Goal: Task Accomplishment & Management: Complete application form

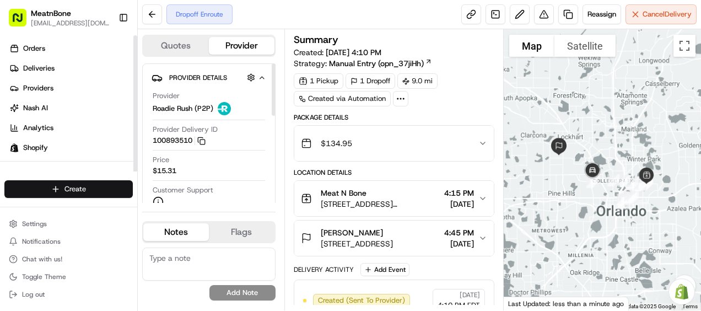
click at [105, 187] on html "MeatnBone [EMAIL_ADDRESS][DOMAIN_NAME] Toggle Sidebar Orders Deliveries Provide…" at bounding box center [350, 155] width 701 height 311
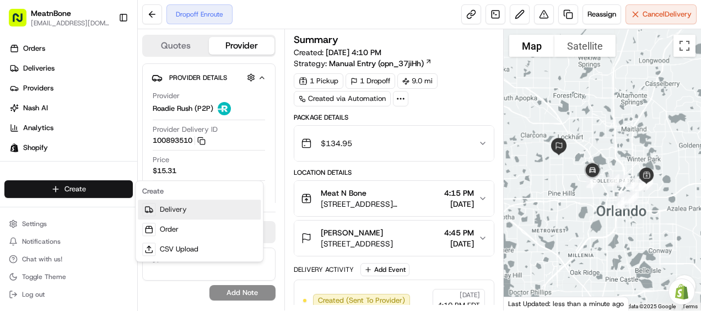
click at [184, 209] on link "Delivery" at bounding box center [199, 209] width 123 height 20
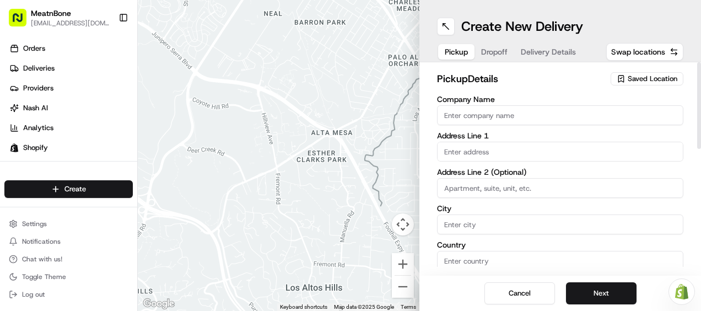
click at [464, 114] on input "Company Name" at bounding box center [560, 115] width 246 height 20
type input "Meat N Bone"
click at [35, 153] on link "Shopify" at bounding box center [70, 148] width 133 height 18
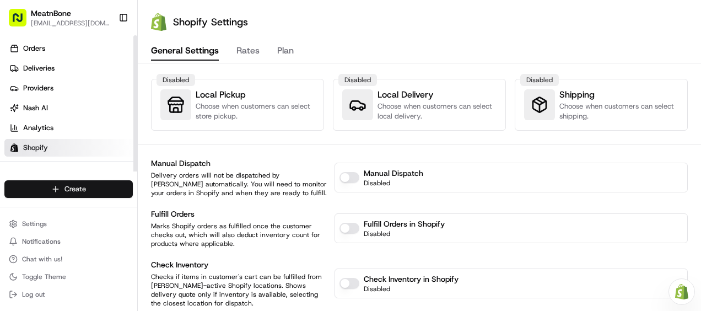
click at [33, 187] on html "MeatnBone [EMAIL_ADDRESS][DOMAIN_NAME] Toggle Sidebar Orders Deliveries Provide…" at bounding box center [350, 155] width 701 height 311
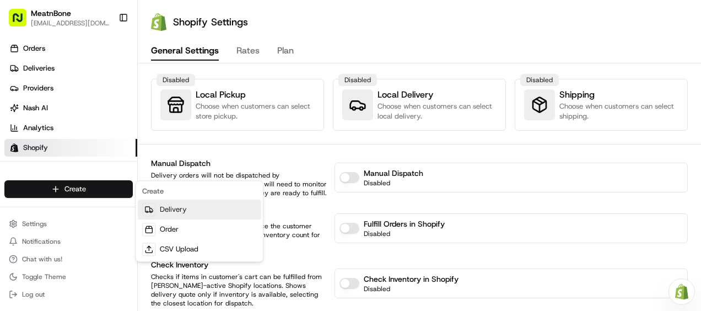
click at [172, 209] on link "Delivery" at bounding box center [199, 209] width 123 height 20
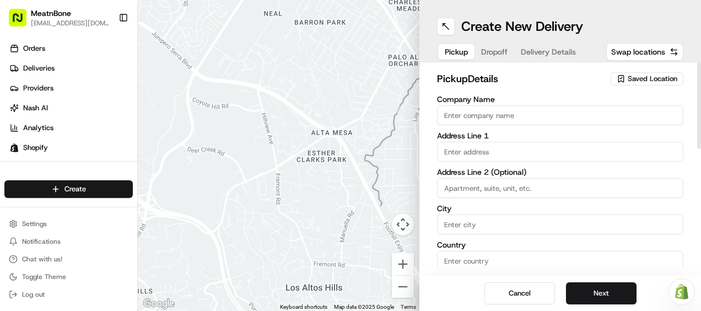
click at [479, 123] on input "Company Name" at bounding box center [560, 115] width 246 height 20
type input "Meat N Bone"
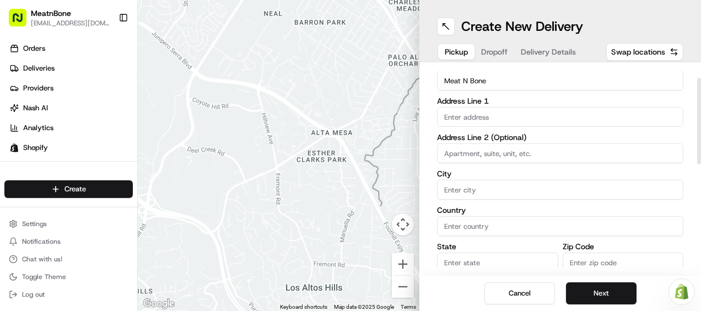
click at [474, 117] on input "text" at bounding box center [560, 117] width 246 height 20
paste input "[STREET_ADDRESS]"
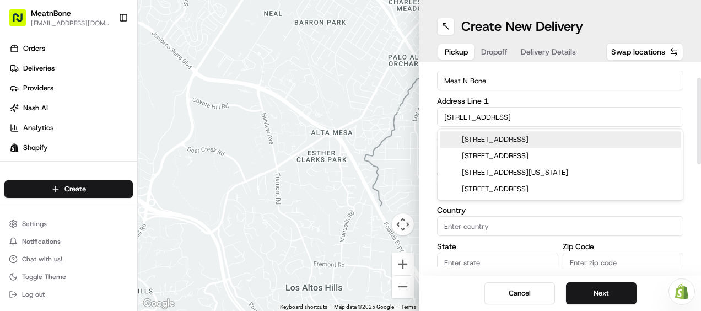
click at [504, 136] on div "[STREET_ADDRESS]" at bounding box center [560, 139] width 241 height 17
type input "[STREET_ADDRESS]"
type input "Winter Garden"
type input "[GEOGRAPHIC_DATA]"
type input "FL"
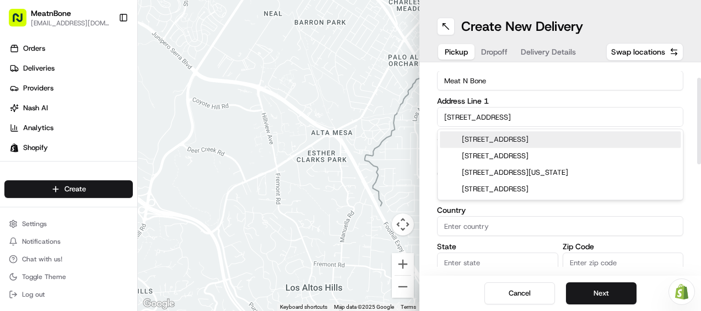
type input "34787"
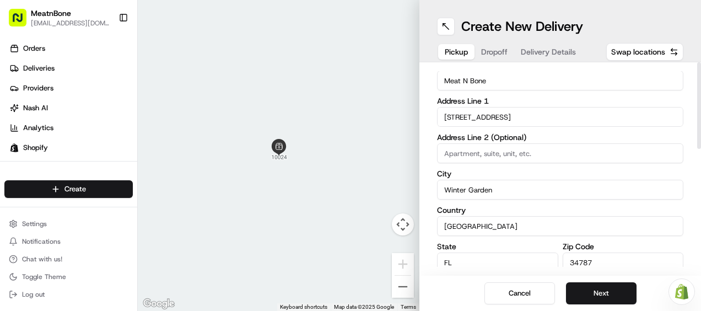
scroll to position [0, 0]
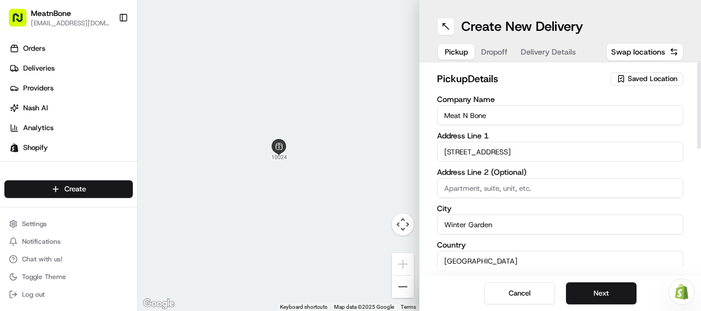
click at [483, 152] on input "[STREET_ADDRESS]" at bounding box center [560, 152] width 246 height 20
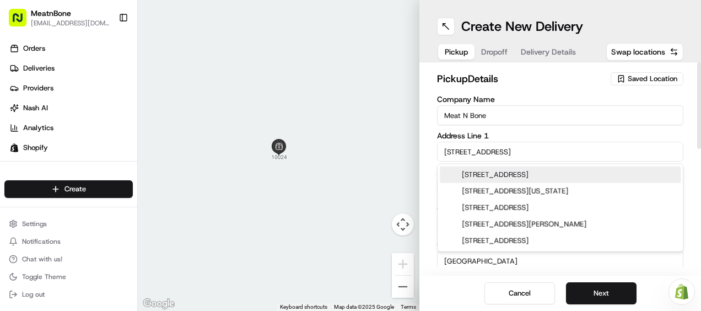
click at [483, 152] on input "[STREET_ADDRESS]" at bounding box center [560, 152] width 246 height 20
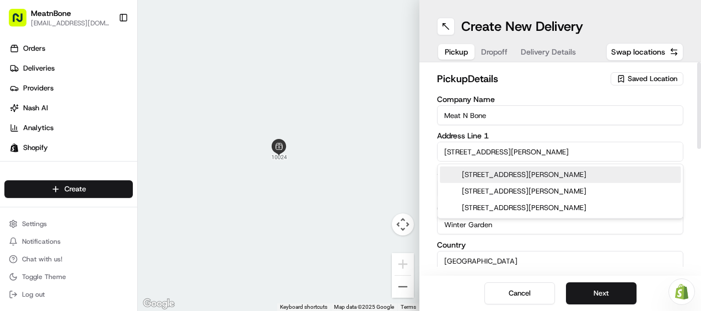
click at [482, 177] on div "[STREET_ADDRESS][PERSON_NAME]" at bounding box center [560, 174] width 241 height 17
type input "[STREET_ADDRESS][PERSON_NAME]"
type input "Orlando"
type input "32803"
type input "[STREET_ADDRESS][PERSON_NAME]"
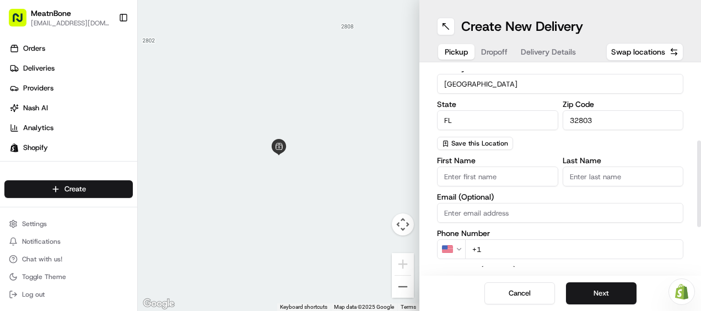
scroll to position [176, 0]
click at [494, 58] on button "Dropoff" at bounding box center [507, 51] width 40 height 15
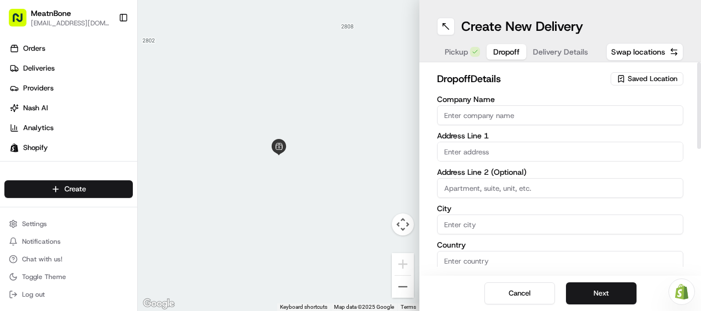
click at [466, 150] on input "text" at bounding box center [560, 152] width 246 height 20
paste input "[STREET_ADDRESS]"
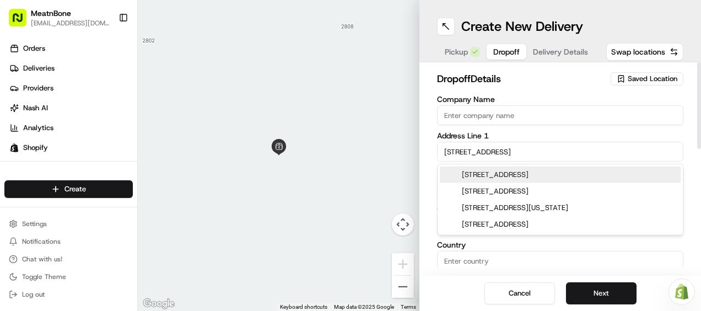
click at [495, 176] on div "[STREET_ADDRESS]" at bounding box center [560, 174] width 241 height 17
type input "[STREET_ADDRESS]"
type input "Winter Garden"
type input "[GEOGRAPHIC_DATA]"
type input "FL"
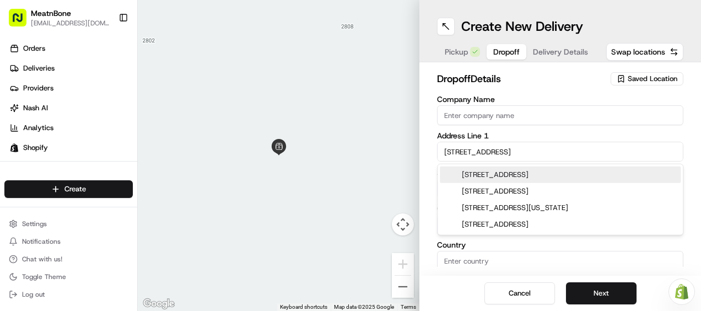
type input "34787"
type input "[STREET_ADDRESS]"
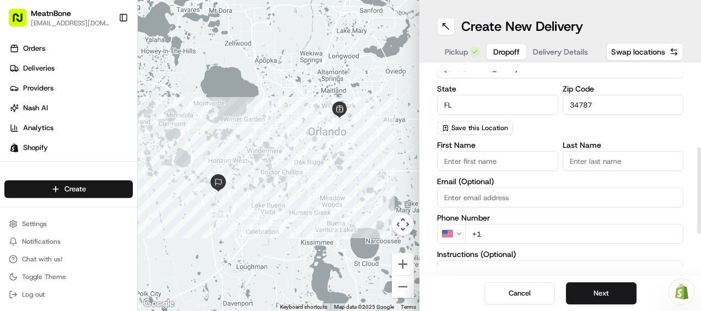
scroll to position [192, 0]
click at [490, 235] on input "+1" at bounding box center [574, 234] width 218 height 20
paste input "[PHONE_NUMBER]"
type input "[PHONE_NUMBER]"
click at [490, 167] on input "First Name" at bounding box center [497, 162] width 121 height 20
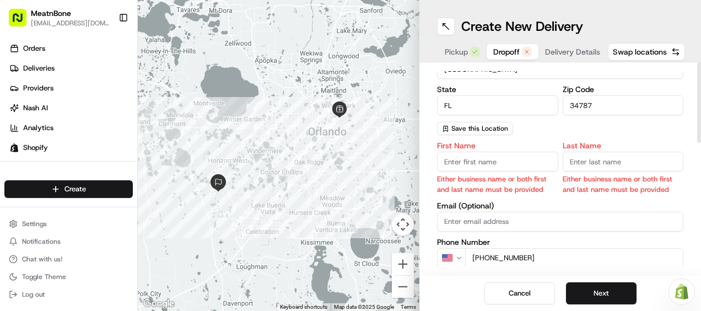
scroll to position [0, 0]
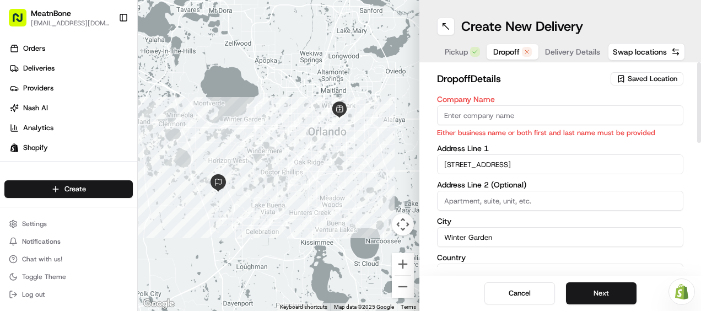
click at [472, 115] on input "Company Name" at bounding box center [560, 115] width 246 height 20
paste input "[PERSON_NAME]"
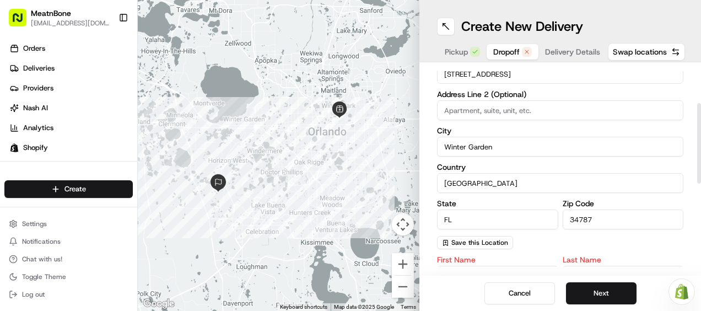
scroll to position [104, 0]
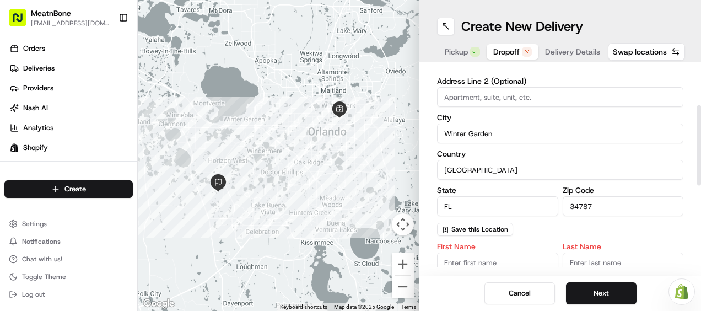
type input "[PERSON_NAME]"
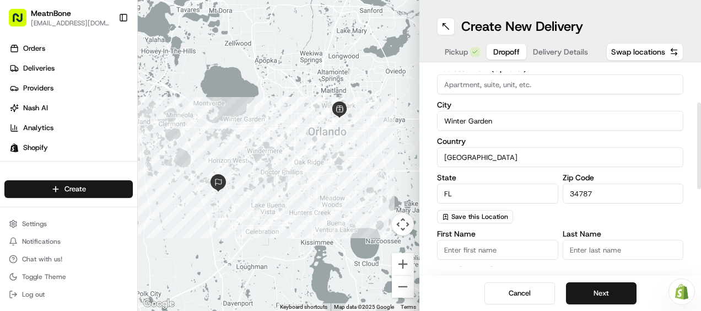
click at [488, 268] on div "dropoff Details Saved Location Company Name [PERSON_NAME] Address Line [GEOGRAP…" at bounding box center [560, 168] width 282 height 213
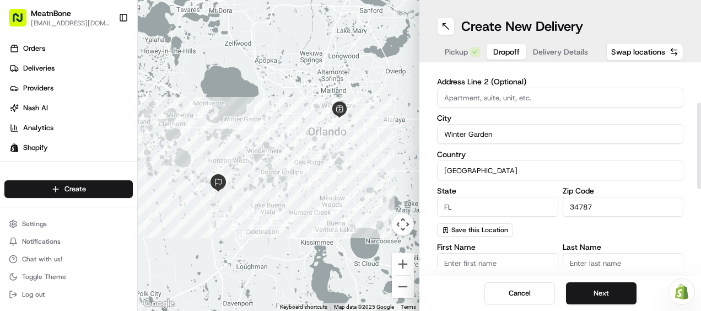
click at [488, 262] on input "First Name" at bounding box center [497, 263] width 121 height 20
type input "[PERSON_NAME]"
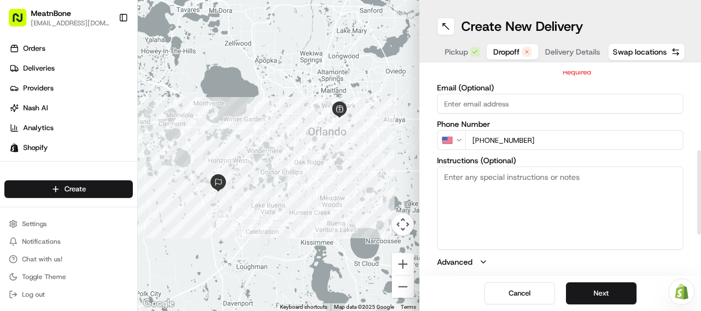
scroll to position [0, 0]
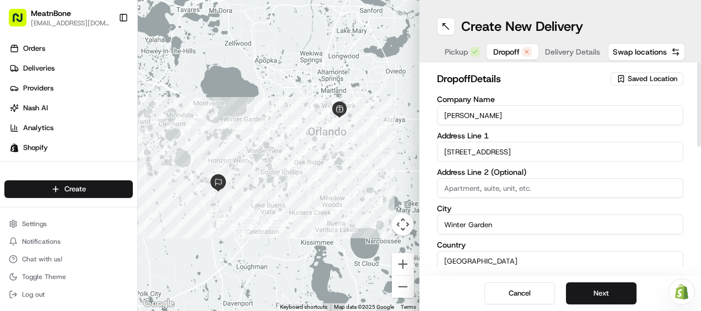
type input "[PERSON_NAME]"
click at [465, 62] on div "Create New Delivery Pickup Dropoff Delivery Details Swap locations" at bounding box center [560, 31] width 282 height 62
click at [464, 56] on span "Pickup" at bounding box center [456, 51] width 23 height 11
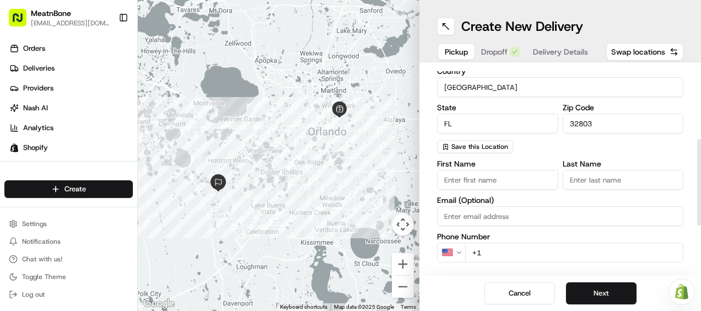
scroll to position [173, 0]
click at [504, 244] on input "+1" at bounding box center [574, 253] width 218 height 20
paste input "[PHONE_NUMBER]"
type input "[PHONE_NUMBER]"
click at [525, 240] on label "Phone Number" at bounding box center [560, 237] width 246 height 8
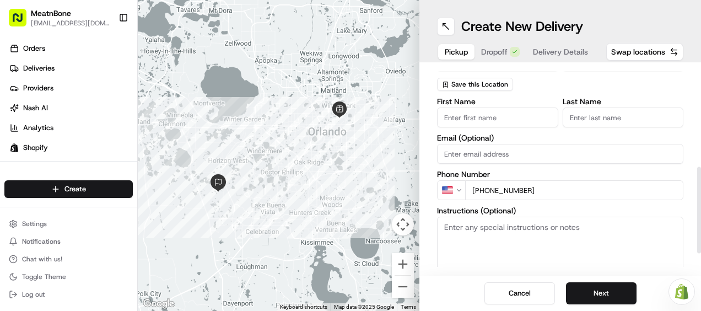
scroll to position [286, 0]
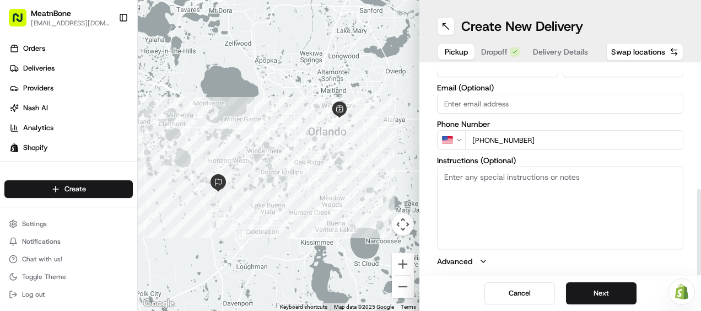
click at [488, 48] on button "Dropoff" at bounding box center [500, 51] width 52 height 15
click at [467, 50] on span "Pickup" at bounding box center [456, 51] width 23 height 11
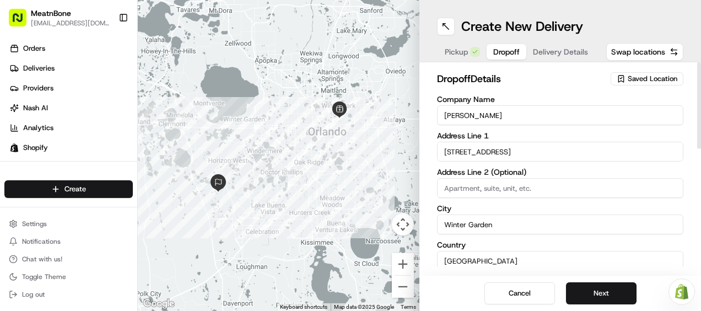
click at [493, 50] on span "Dropoff" at bounding box center [506, 51] width 26 height 11
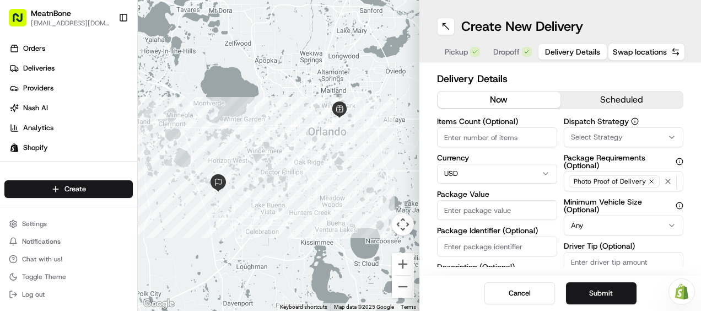
click at [538, 53] on button "Delivery Details" at bounding box center [572, 51] width 68 height 15
click at [467, 58] on button "Pickup" at bounding box center [462, 51] width 48 height 15
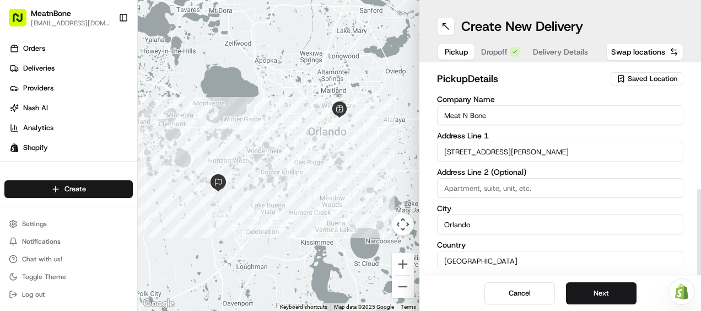
scroll to position [286, 0]
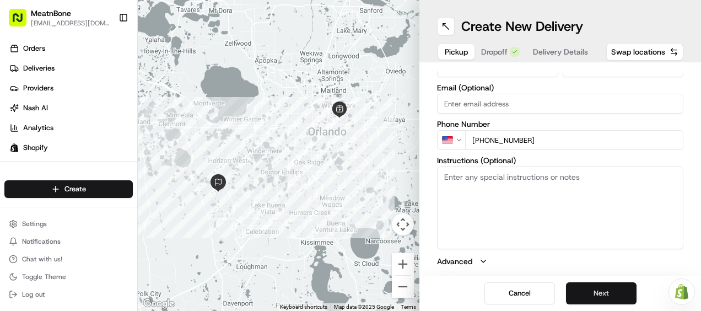
click at [590, 295] on button "Next" at bounding box center [601, 293] width 71 height 22
click at [545, 50] on span "Delivery Details" at bounding box center [560, 51] width 55 height 11
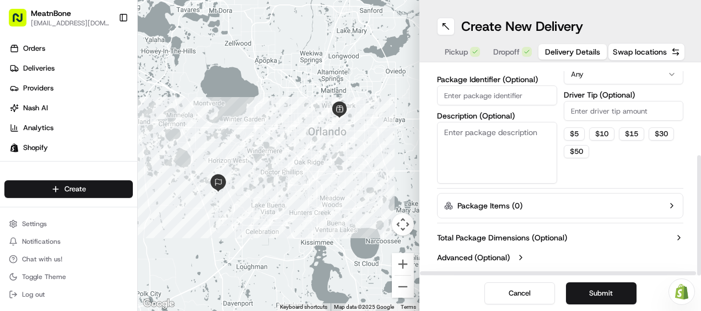
scroll to position [0, 0]
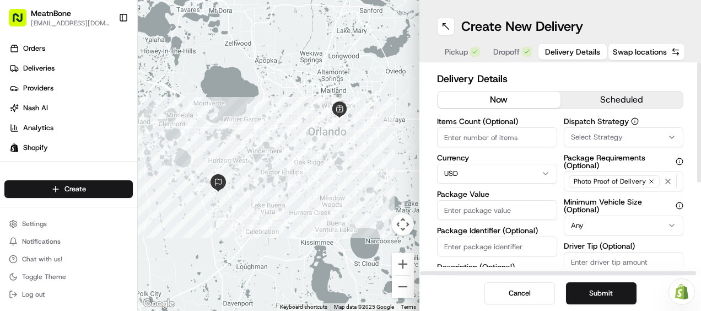
click at [468, 207] on input "Package Value" at bounding box center [497, 210] width 120 height 20
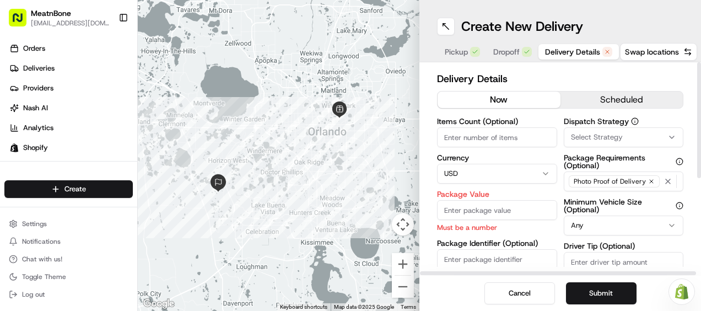
paste input "127.98"
type input "127.98"
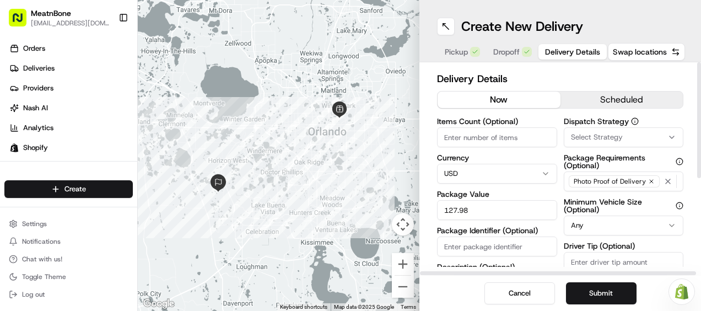
click at [469, 261] on div "Items Count (Optional) Currency USD Package Value 127.98 Package Identifier (Op…" at bounding box center [497, 225] width 120 height 217
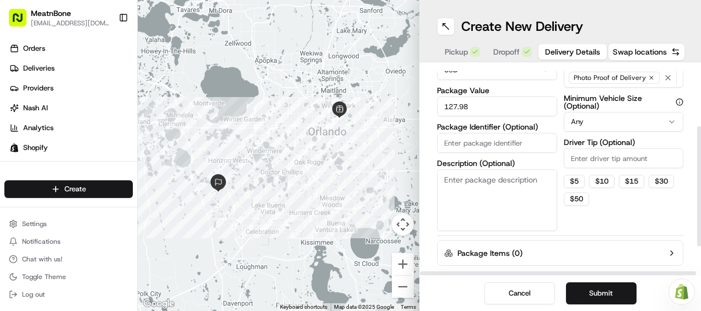
paste input "#251564"
click at [501, 138] on input "#251564" at bounding box center [497, 143] width 120 height 20
type input "#251564"
click at [501, 125] on label "Package Identifier (Optional)" at bounding box center [497, 127] width 120 height 8
click at [501, 133] on input "#251564" at bounding box center [497, 143] width 120 height 20
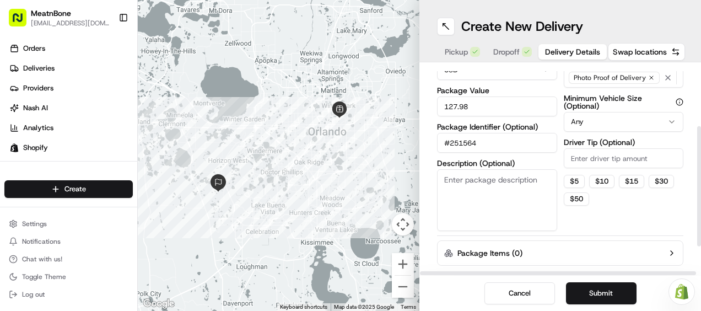
scroll to position [151, 0]
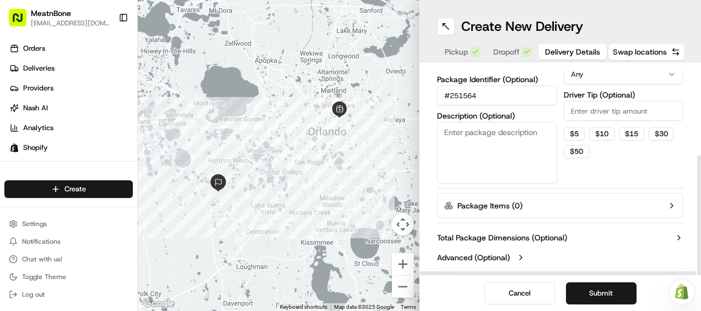
click at [613, 171] on div "Dispatch Strategy Select Strategy Package Requirements (Optional) Photo Proof o…" at bounding box center [624, 74] width 120 height 217
click at [575, 289] on button "Submit" at bounding box center [601, 293] width 71 height 22
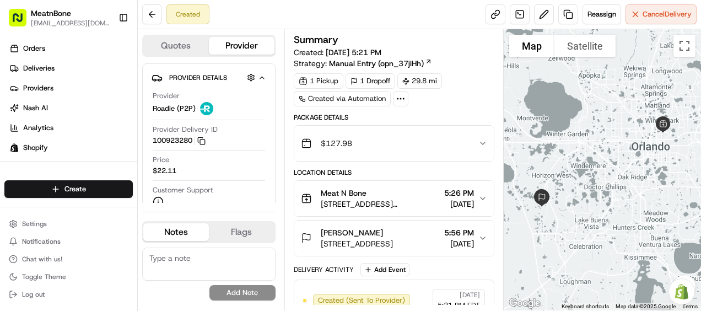
click at [436, 76] on div "29.8 mi" at bounding box center [419, 80] width 45 height 15
drag, startPoint x: 436, startPoint y: 76, endPoint x: 447, endPoint y: 100, distance: 26.1
click at [447, 100] on div "1 Pickup 1 Dropoff 29.8 mi Created via Automation" at bounding box center [394, 89] width 201 height 33
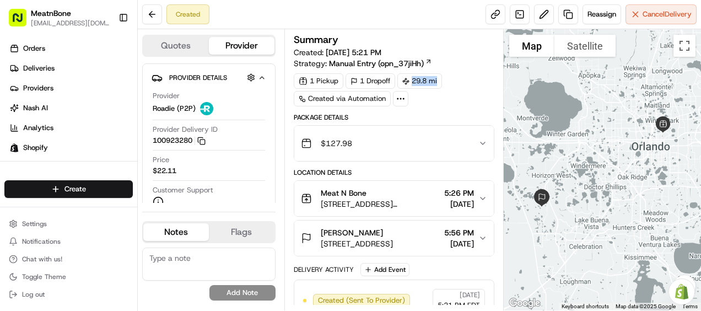
click at [447, 100] on div "1 Pickup 1 Dropoff 29.8 mi Created via Automation" at bounding box center [394, 89] width 201 height 33
drag, startPoint x: 447, startPoint y: 100, endPoint x: 436, endPoint y: 84, distance: 19.0
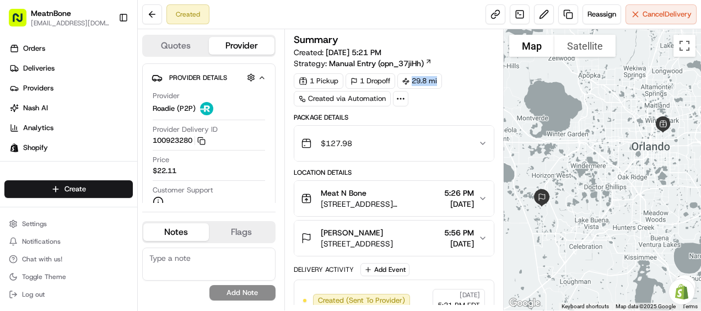
click at [436, 84] on div "29.8 mi" at bounding box center [419, 80] width 45 height 15
click at [435, 83] on div "29.8 mi" at bounding box center [419, 80] width 45 height 15
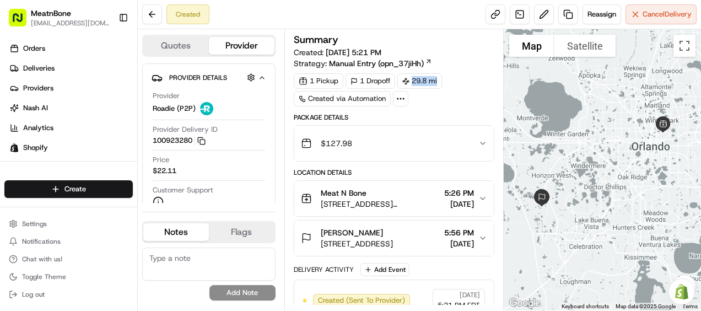
click at [435, 83] on div "29.8 mi" at bounding box center [419, 80] width 45 height 15
click at [437, 88] on div "1 Pickup 1 Dropoff 29.8 mi Created via Automation" at bounding box center [394, 89] width 201 height 33
drag, startPoint x: 437, startPoint y: 88, endPoint x: 428, endPoint y: 100, distance: 15.0
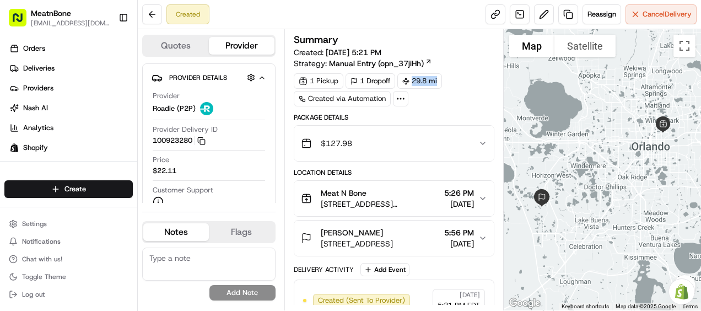
click at [428, 100] on div "1 Pickup 1 Dropoff 29.8 mi Created via Automation" at bounding box center [394, 89] width 201 height 33
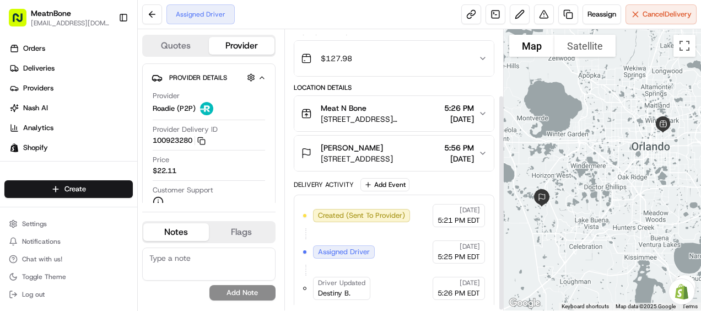
scroll to position [86, 0]
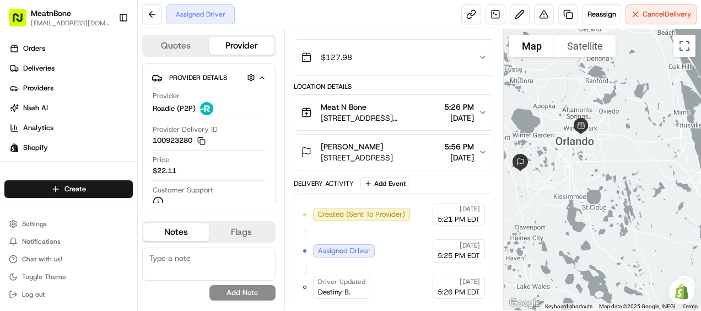
drag, startPoint x: 666, startPoint y: 254, endPoint x: 598, endPoint y: 162, distance: 114.0
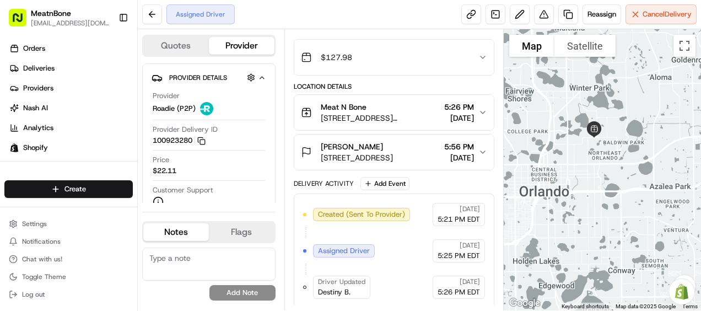
drag, startPoint x: 587, startPoint y: 79, endPoint x: 597, endPoint y: 177, distance: 99.1
click at [597, 177] on div at bounding box center [602, 169] width 197 height 281
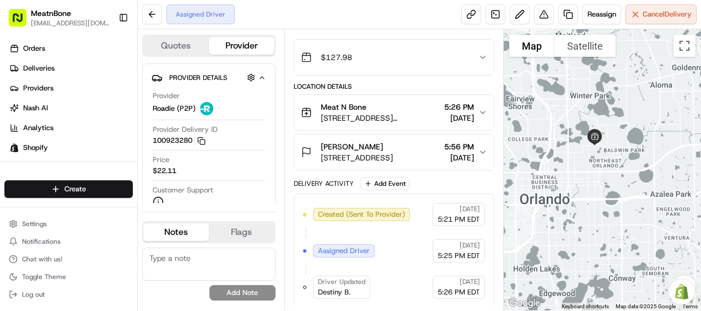
click at [476, 145] on div "[PERSON_NAME] [STREET_ADDRESS] 5:56 PM [DATE]" at bounding box center [390, 152] width 178 height 22
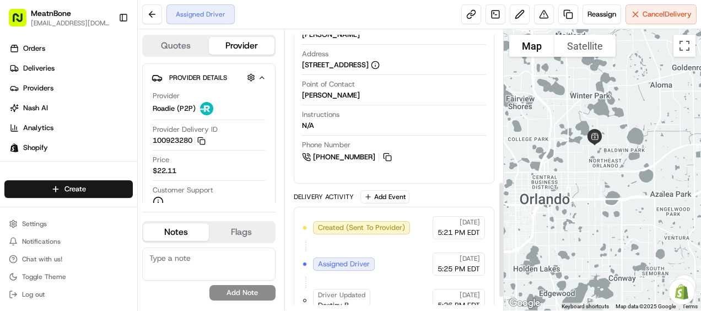
scroll to position [394, 0]
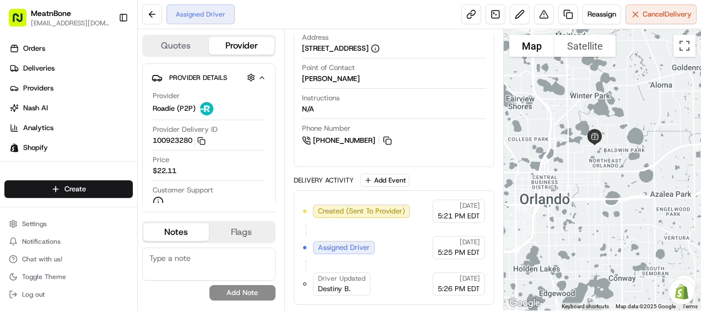
click at [444, 126] on div "Phone Number [PHONE_NUMBER]" at bounding box center [394, 134] width 185 height 23
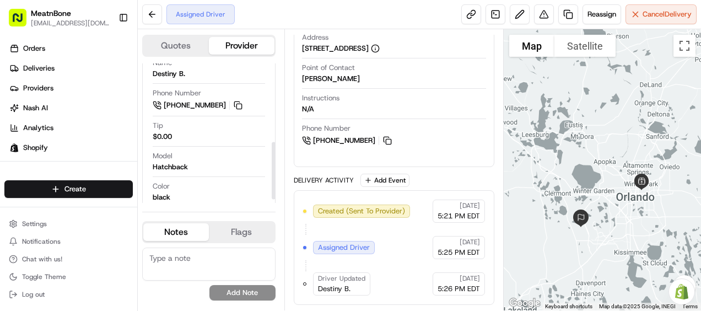
scroll to position [191, 0]
click at [251, 104] on div "Phone Number [PHONE_NUMBER]" at bounding box center [209, 99] width 112 height 23
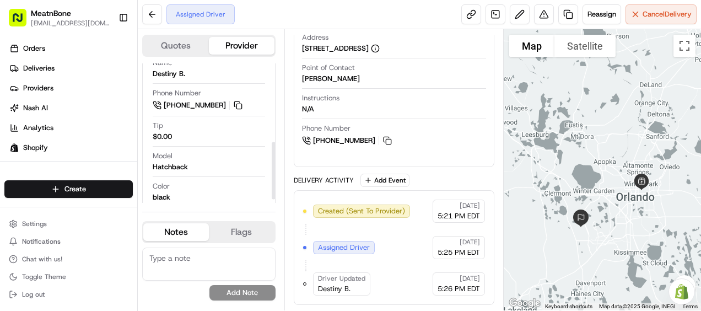
click at [251, 104] on div "Phone Number [PHONE_NUMBER]" at bounding box center [209, 99] width 112 height 23
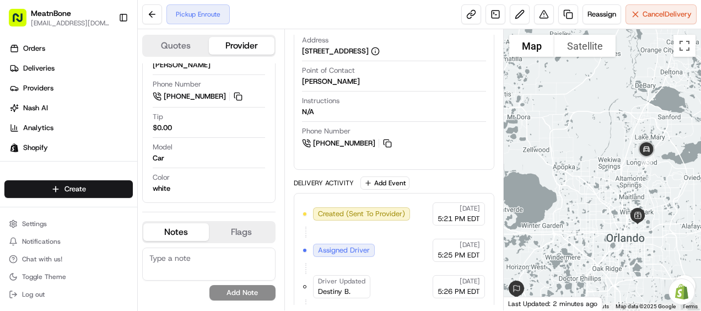
scroll to position [466, 0]
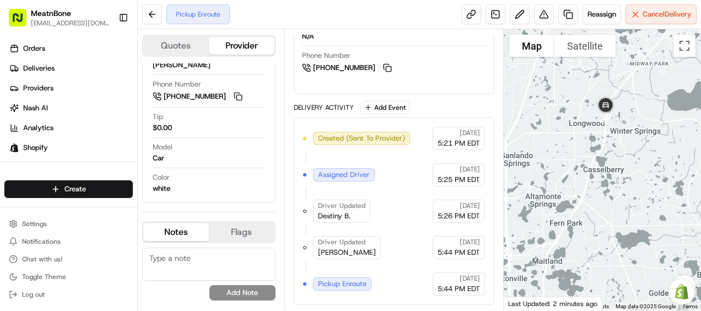
drag, startPoint x: 578, startPoint y: 218, endPoint x: 587, endPoint y: 263, distance: 46.0
click at [587, 263] on div at bounding box center [602, 169] width 197 height 281
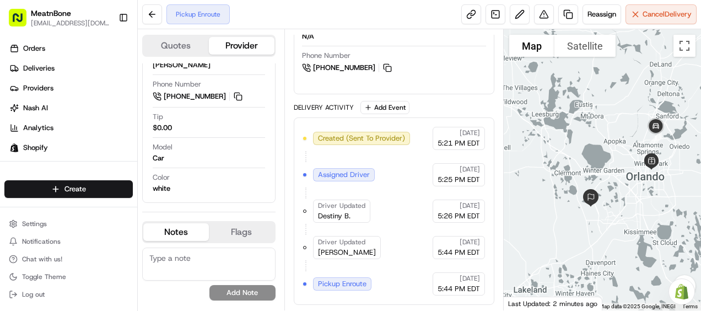
drag, startPoint x: 582, startPoint y: 271, endPoint x: 647, endPoint y: 216, distance: 85.7
click at [647, 216] on div at bounding box center [602, 169] width 197 height 281
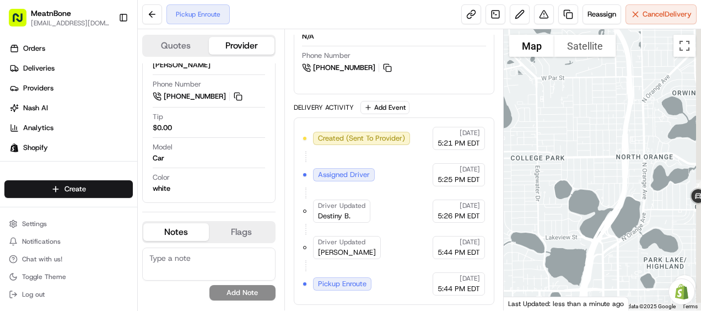
drag, startPoint x: 690, startPoint y: 165, endPoint x: 508, endPoint y: 111, distance: 190.2
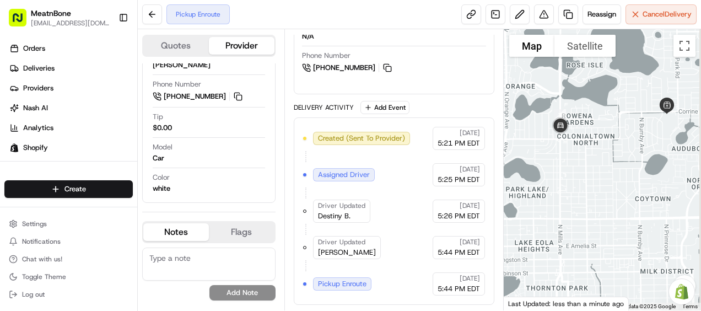
drag, startPoint x: 621, startPoint y: 176, endPoint x: 519, endPoint y: 116, distance: 118.8
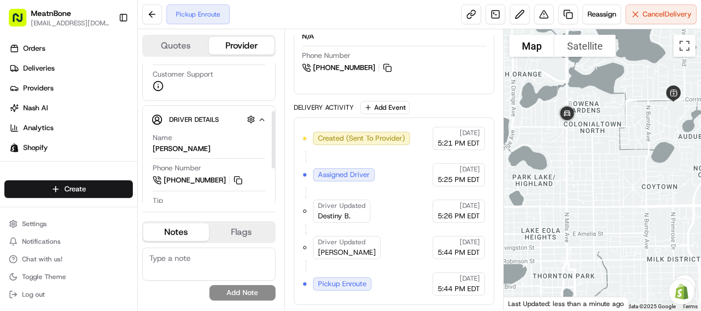
scroll to position [199, 0]
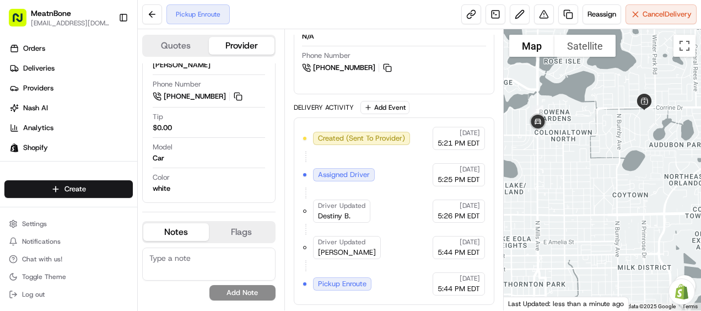
drag, startPoint x: 619, startPoint y: 118, endPoint x: 577, endPoint y: 143, distance: 49.0
